Goal: Task Accomplishment & Management: Use online tool/utility

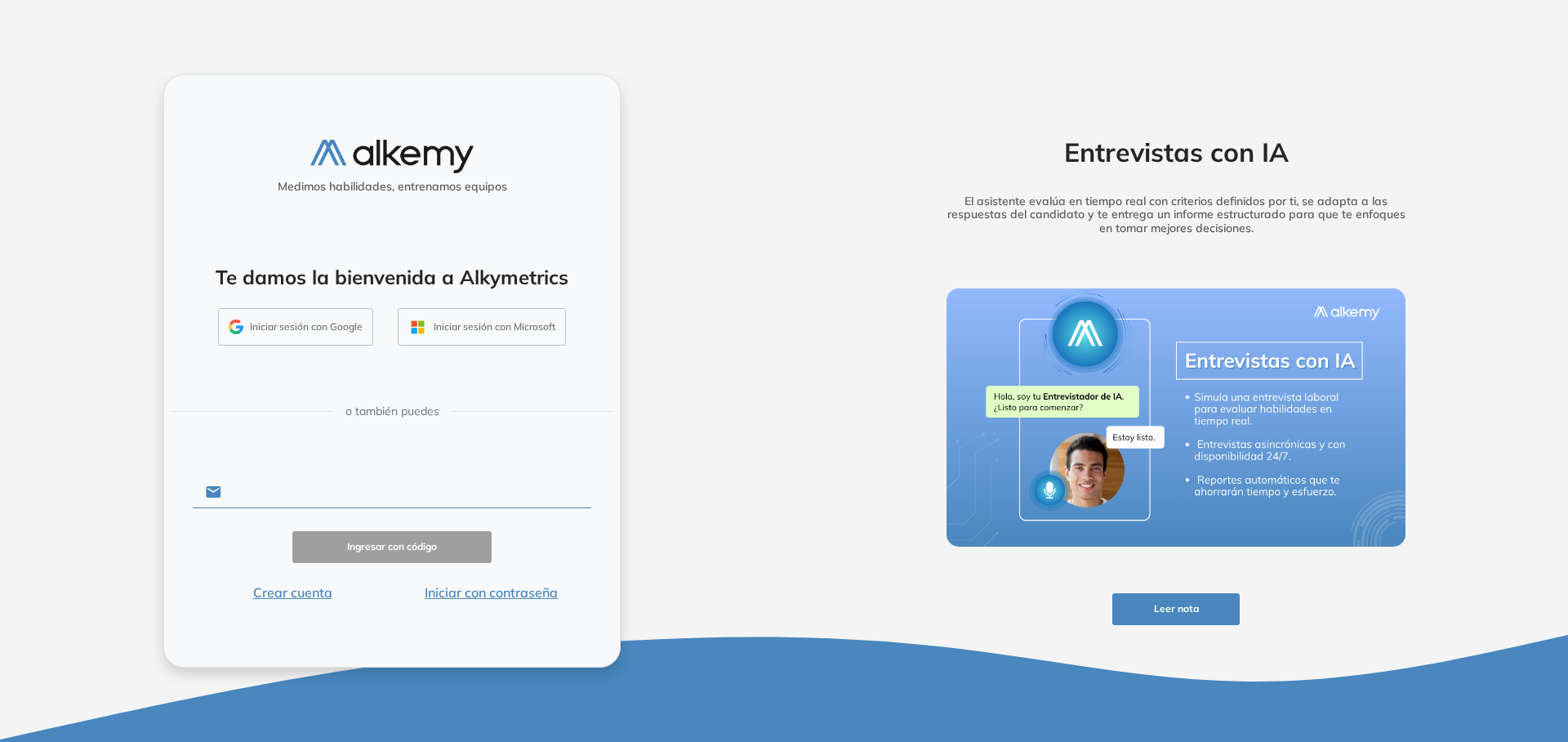
click at [337, 486] on input "text" at bounding box center [407, 492] width 370 height 31
type input "**********"
click at [347, 545] on button "Ingresar con código" at bounding box center [392, 546] width 199 height 32
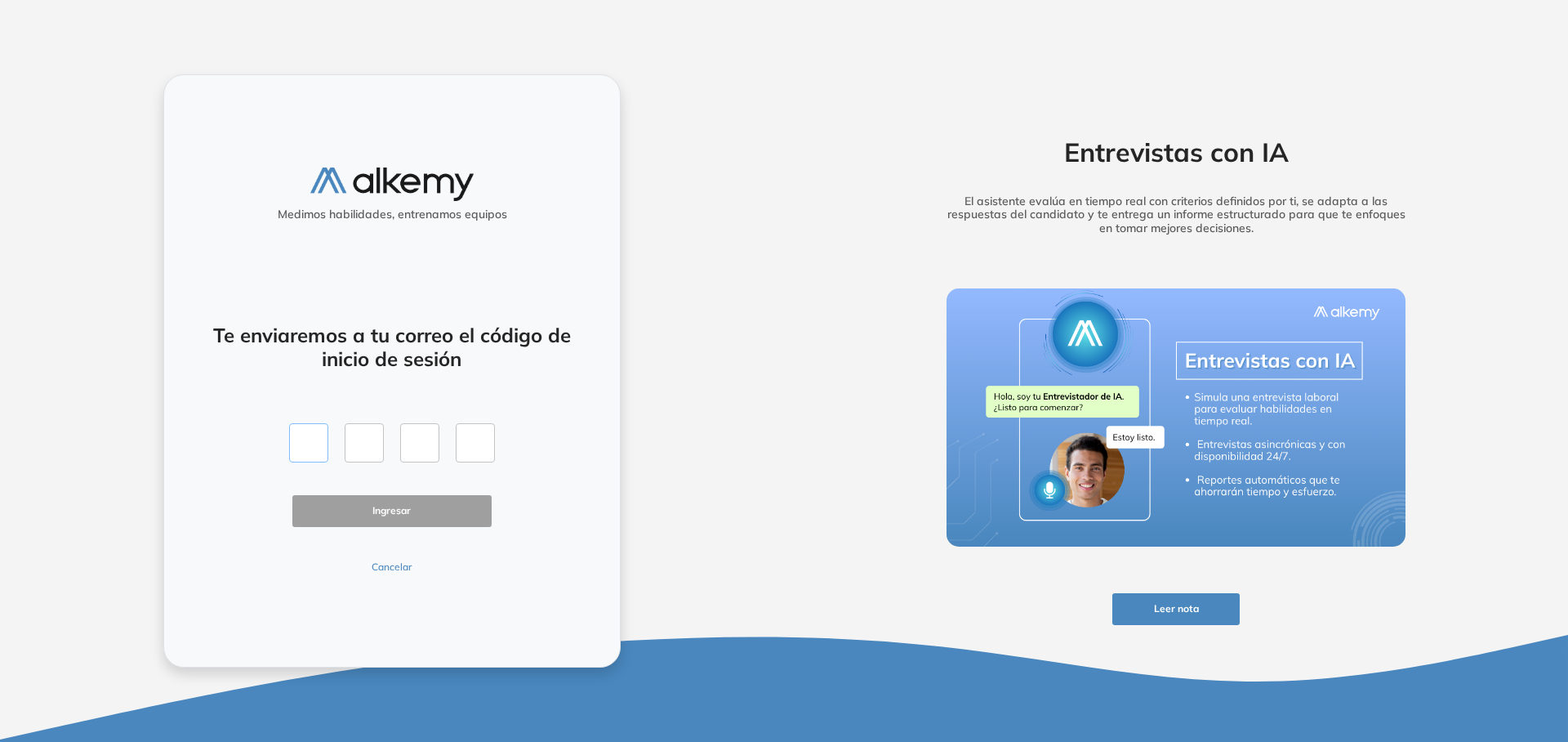
click at [303, 448] on input "text" at bounding box center [309, 443] width 39 height 39
type input "*"
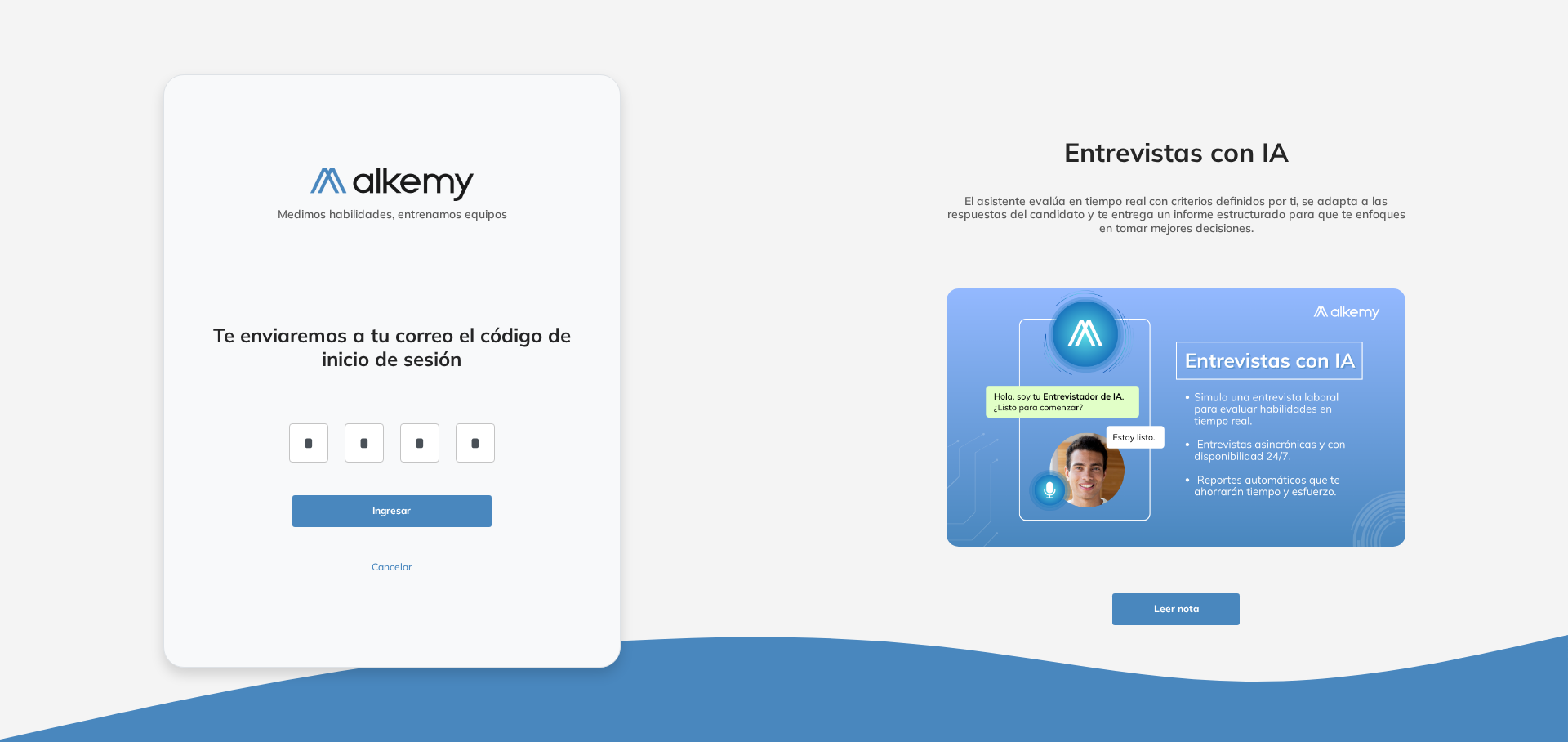
click at [335, 499] on button "Ingresar" at bounding box center [392, 511] width 199 height 32
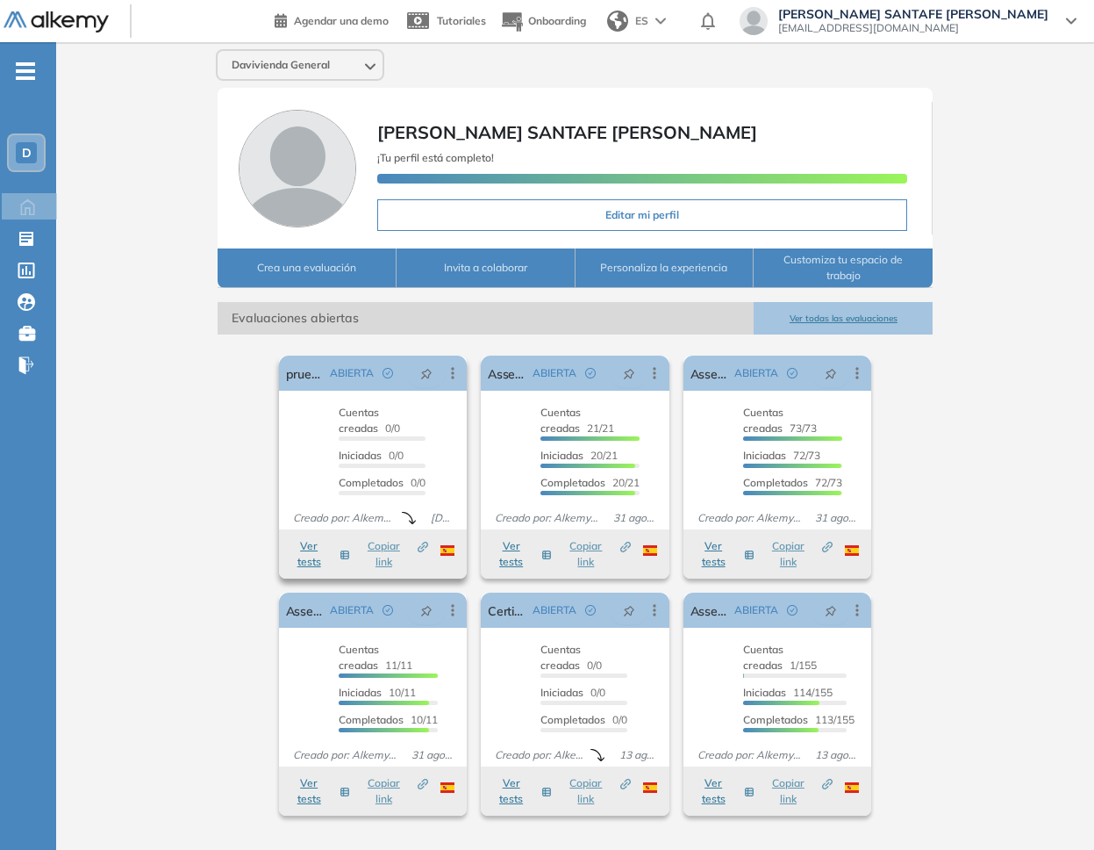
click at [312, 560] on button "Ver tests" at bounding box center [319, 554] width 62 height 32
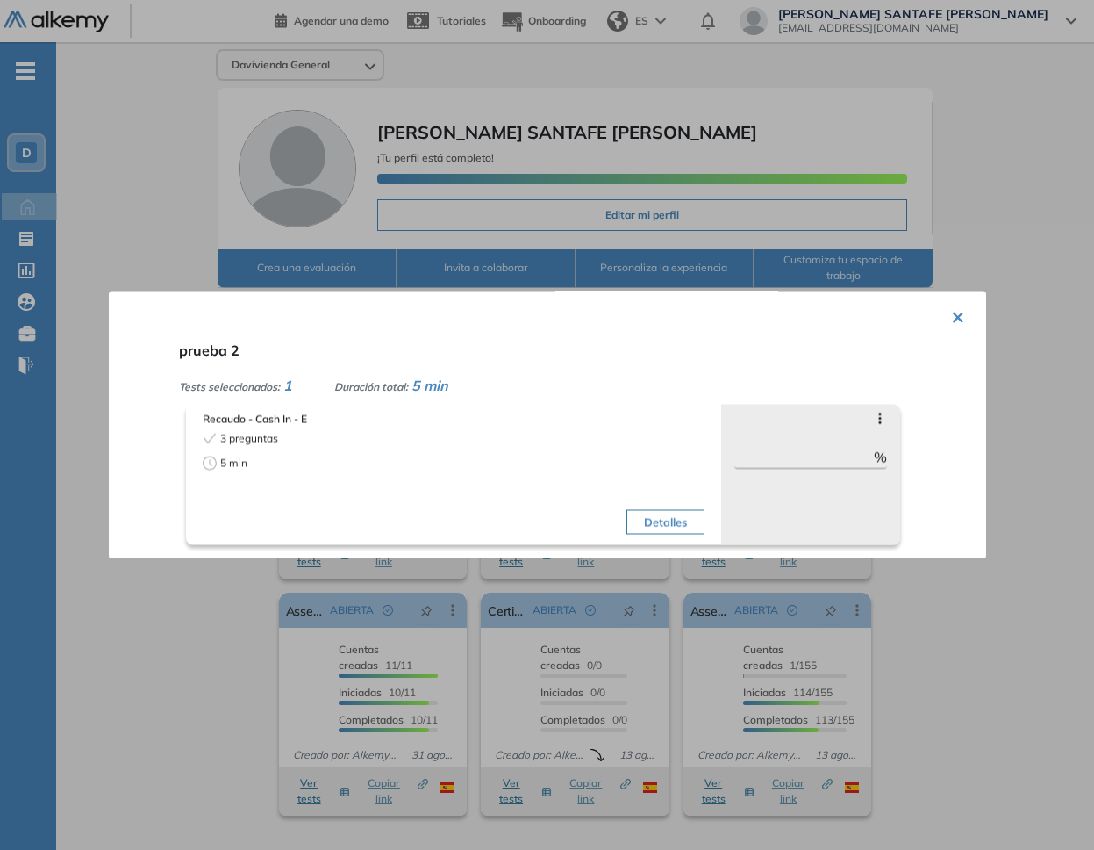
click at [209, 595] on div at bounding box center [547, 425] width 1094 height 850
